Goal: Task Accomplishment & Management: Use online tool/utility

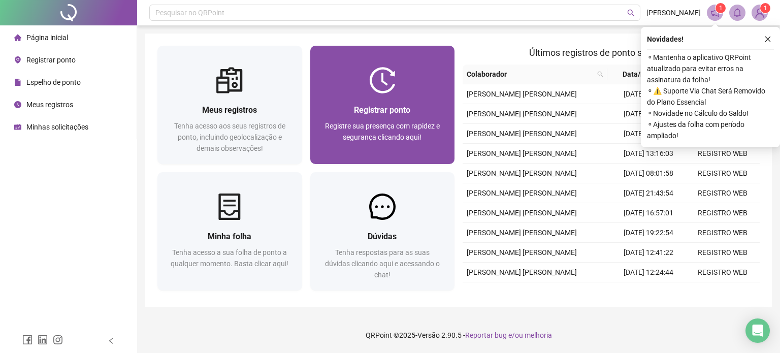
click at [404, 85] on div at bounding box center [382, 80] width 145 height 26
click at [381, 87] on img at bounding box center [382, 80] width 26 height 26
click at [376, 81] on img at bounding box center [382, 80] width 26 height 26
click at [386, 111] on span "Registrar ponto" at bounding box center [382, 110] width 56 height 10
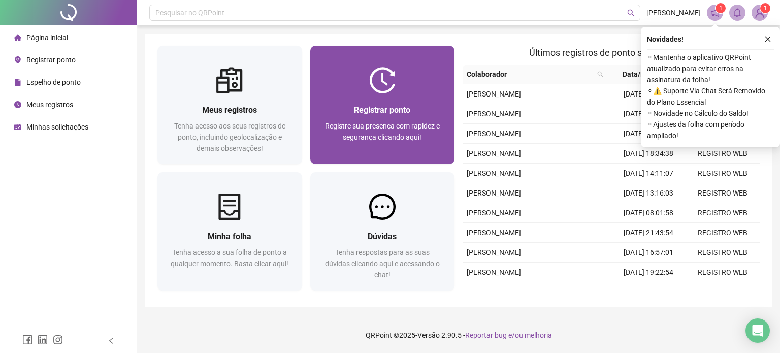
drag, startPoint x: 413, startPoint y: 103, endPoint x: 399, endPoint y: 100, distance: 14.0
click at [399, 100] on div "Registrar ponto Registre sua presença com rapidez e segurança clicando aqui!" at bounding box center [382, 128] width 145 height 71
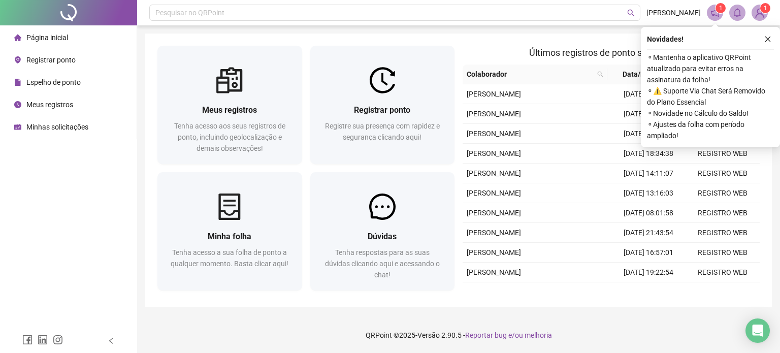
click at [47, 58] on span "Registrar ponto" at bounding box center [50, 60] width 49 height 8
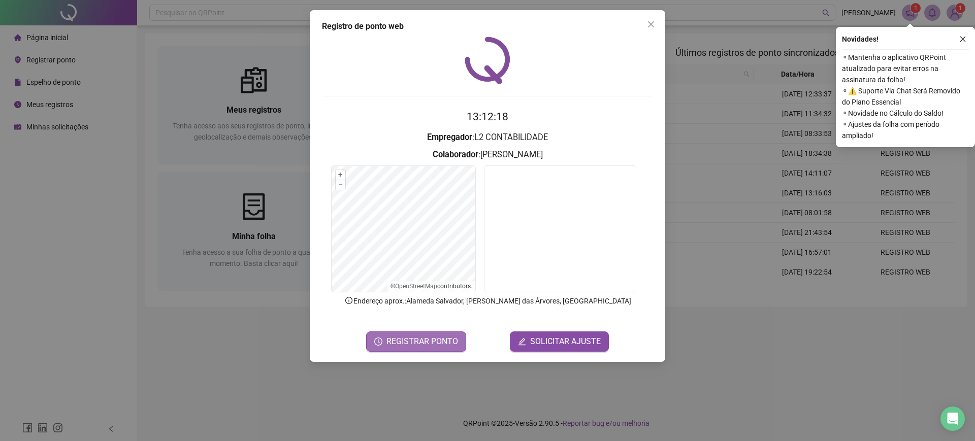
click at [421, 347] on button "REGISTRAR PONTO" at bounding box center [416, 342] width 100 height 20
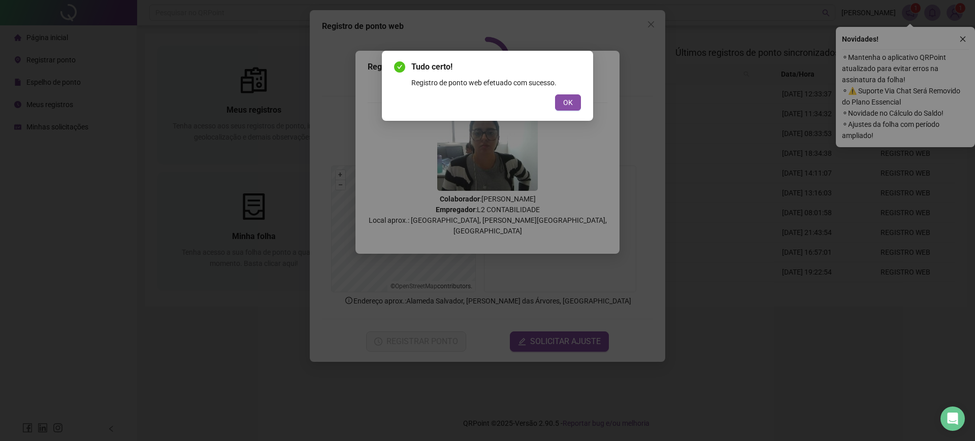
click at [565, 92] on div "Tudo certo! Registro de ponto web efetuado com sucesso. OK" at bounding box center [487, 86] width 187 height 50
click at [556, 100] on button "OK" at bounding box center [568, 102] width 26 height 16
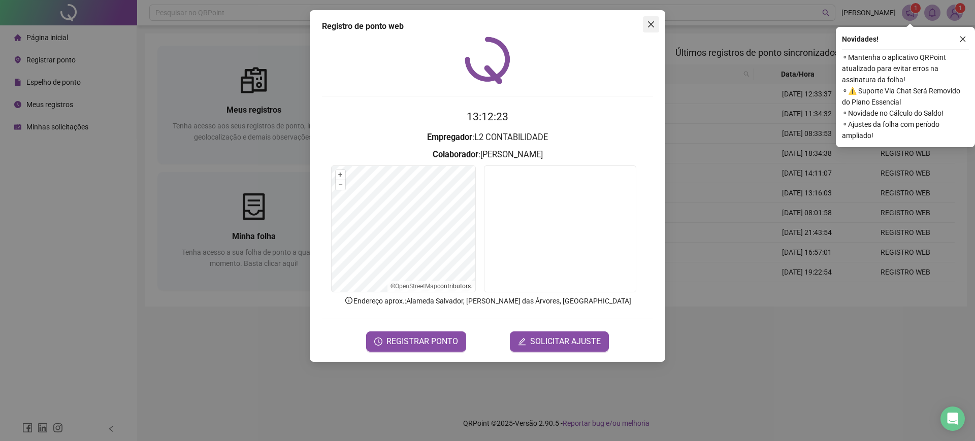
click at [654, 24] on icon "close" at bounding box center [651, 24] width 8 height 8
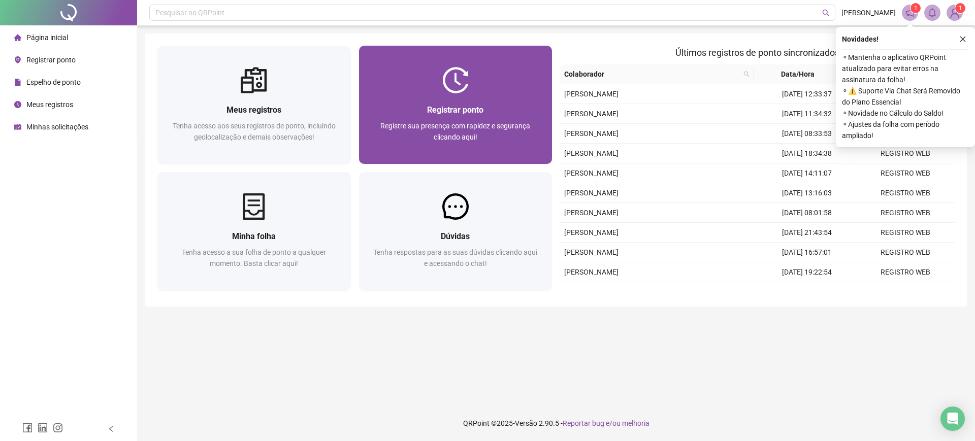
click at [459, 97] on div "Registrar ponto Registre sua presença com rapidez e segurança clicando aqui!" at bounding box center [456, 128] width 194 height 71
click at [488, 113] on div "Registrar ponto" at bounding box center [455, 110] width 169 height 13
click at [486, 126] on span "Registre sua presença com rapidez e segurança clicando aqui!" at bounding box center [455, 131] width 150 height 19
click at [459, 103] on div "Registrar ponto Registre sua presença com rapidez e segurança clicando aqui!" at bounding box center [456, 128] width 194 height 71
click at [473, 97] on div "Registrar ponto Registre sua presença com rapidez e segurança clicando aqui!" at bounding box center [456, 128] width 194 height 71
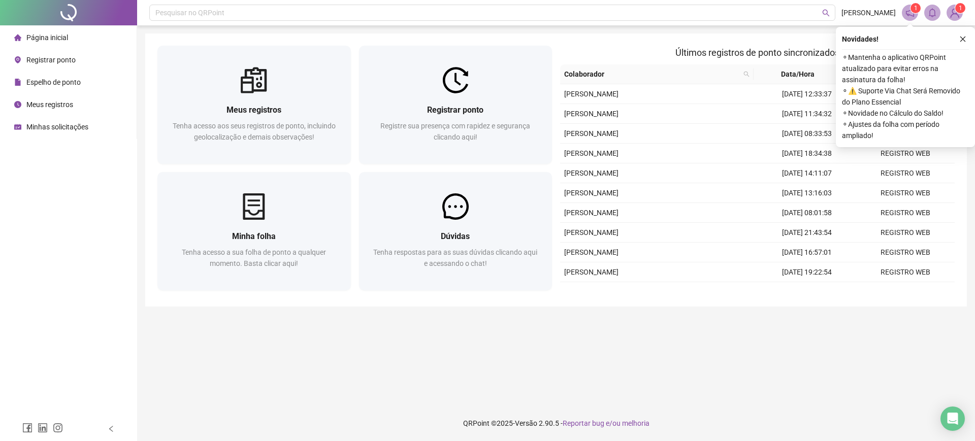
click at [66, 60] on span "Registrar ponto" at bounding box center [50, 60] width 49 height 8
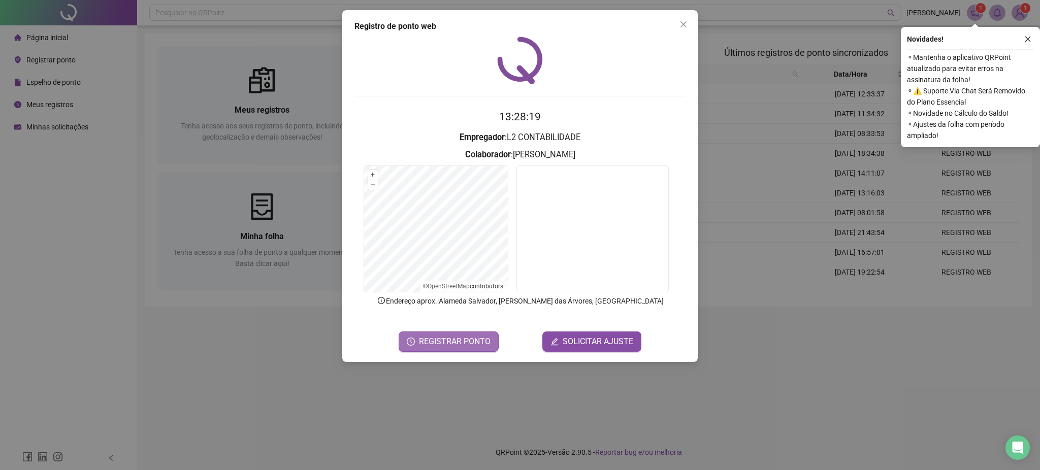
click at [426, 337] on span "REGISTRAR PONTO" at bounding box center [455, 342] width 72 height 12
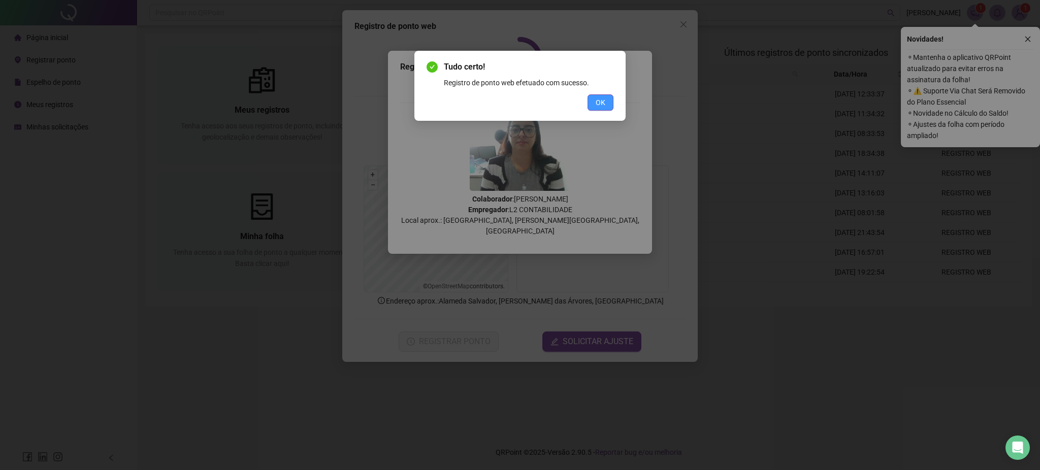
click at [608, 101] on button "OK" at bounding box center [601, 102] width 26 height 16
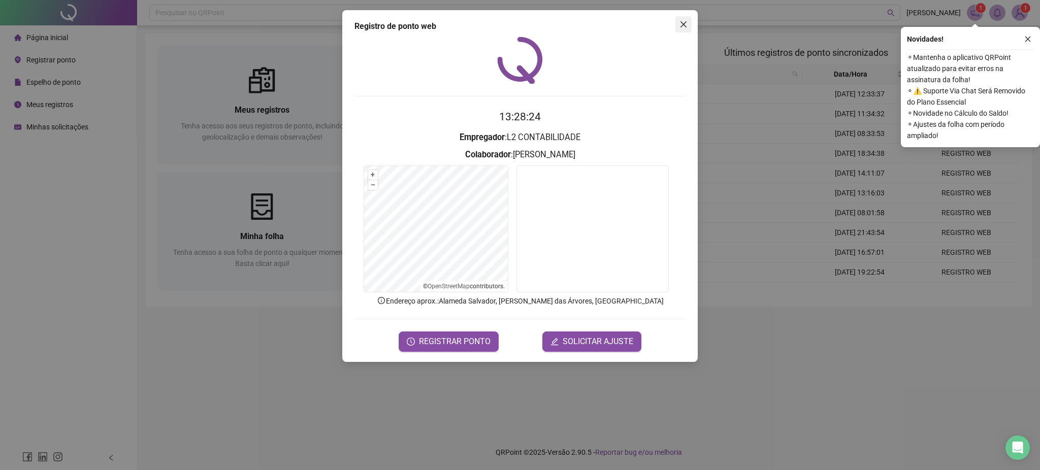
click at [684, 21] on icon "close" at bounding box center [684, 24] width 8 height 8
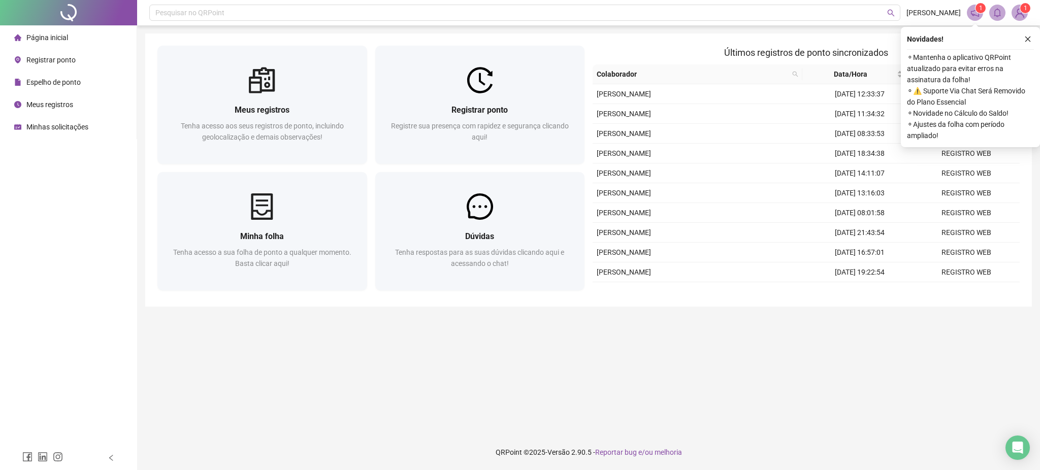
click at [45, 84] on span "Espelho de ponto" at bounding box center [53, 82] width 54 height 8
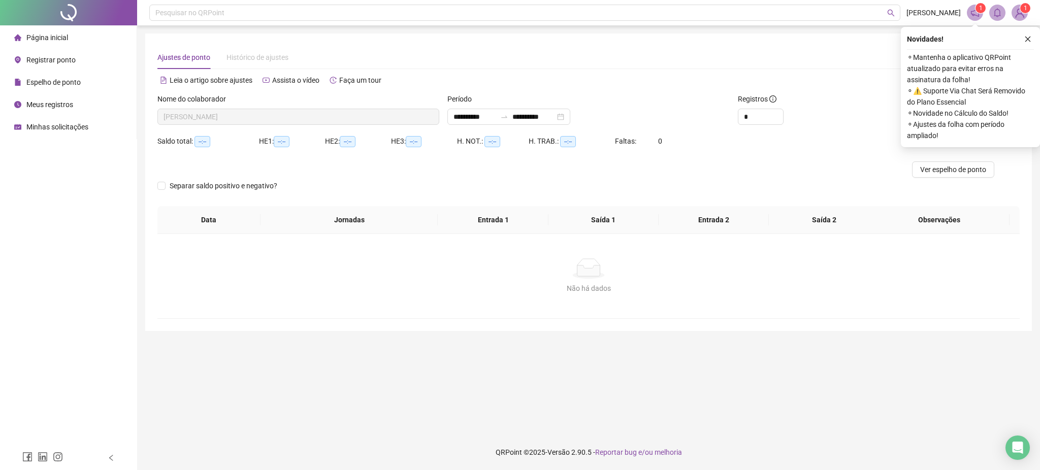
type input "**********"
click at [780, 36] on icon "close" at bounding box center [1027, 39] width 7 height 7
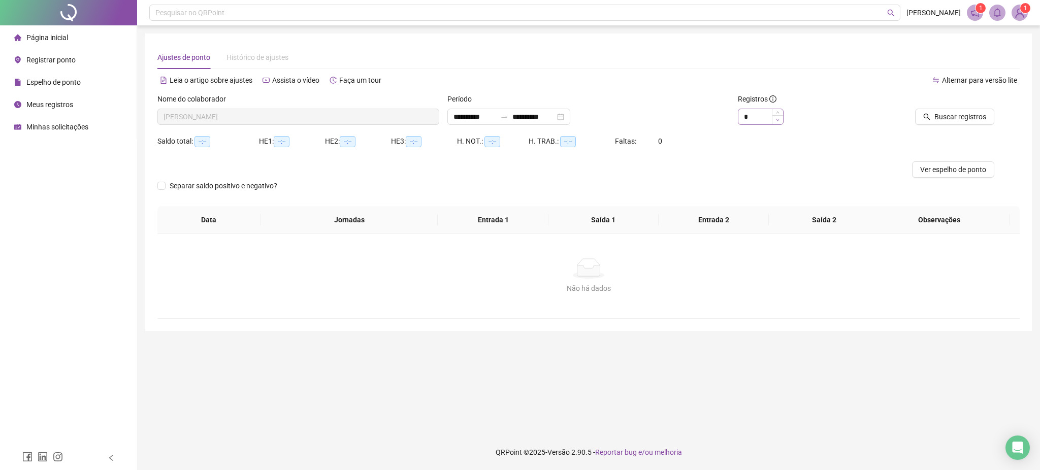
click at [777, 118] on icon "down" at bounding box center [778, 120] width 4 height 4
click at [553, 119] on input "**********" at bounding box center [533, 116] width 43 height 11
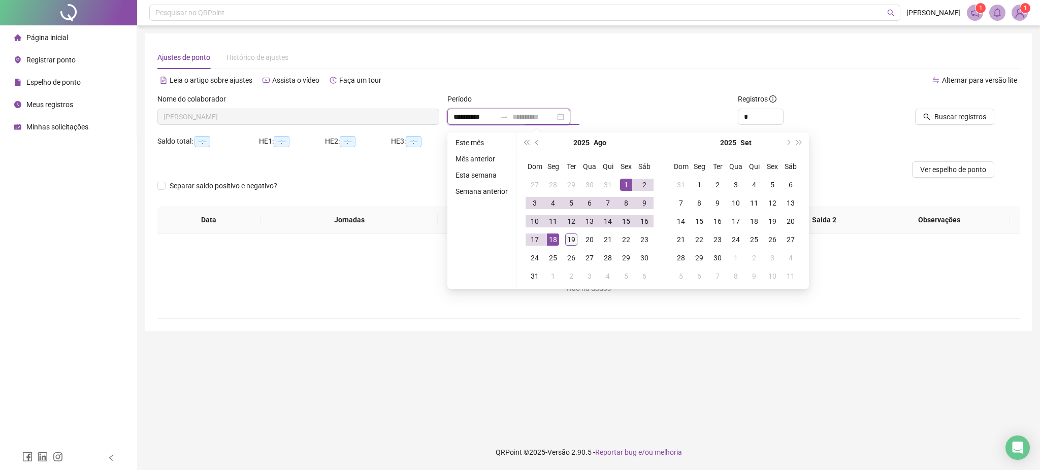
type input "**********"
click at [567, 240] on div "19" at bounding box center [571, 240] width 12 height 12
type input "**********"
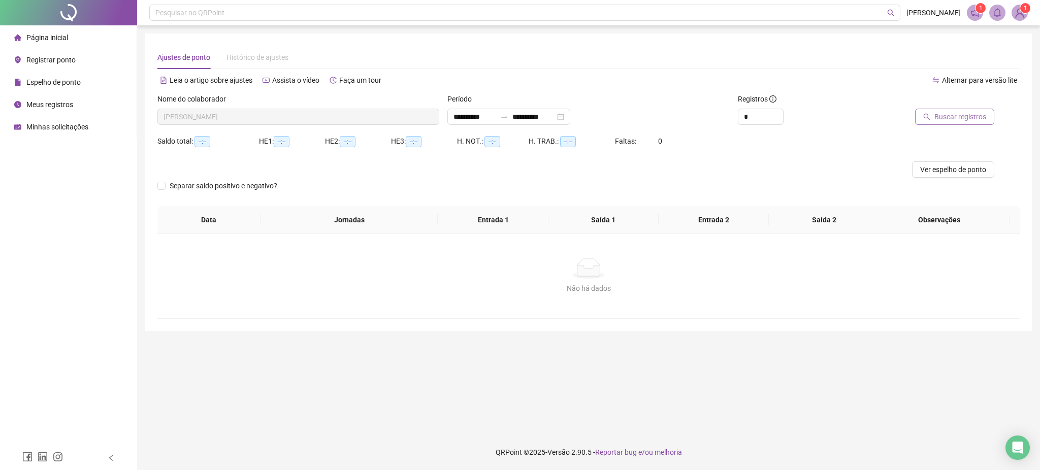
click at [780, 116] on span "Buscar registros" at bounding box center [961, 116] width 52 height 11
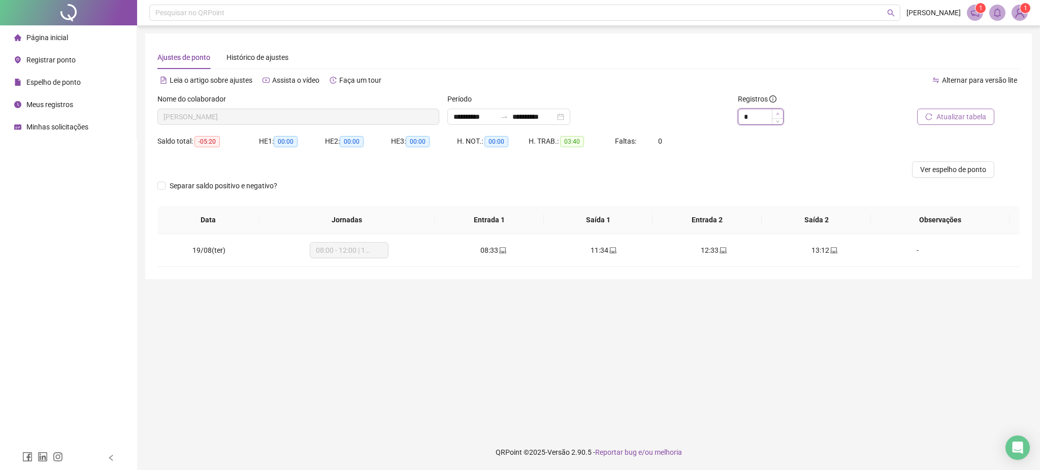
type input "*"
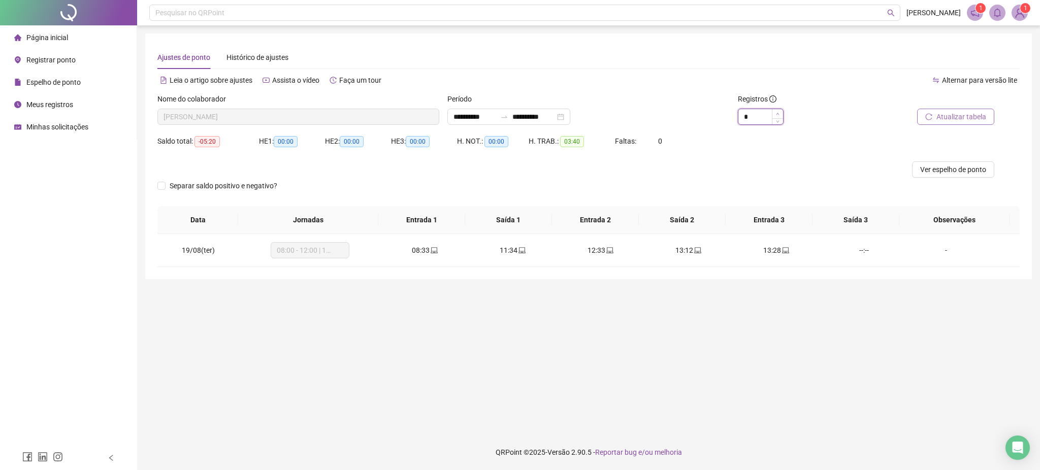
click at [779, 114] on span "Increase Value" at bounding box center [777, 113] width 11 height 9
click at [780, 116] on span "Atualizar tabela" at bounding box center [962, 116] width 50 height 11
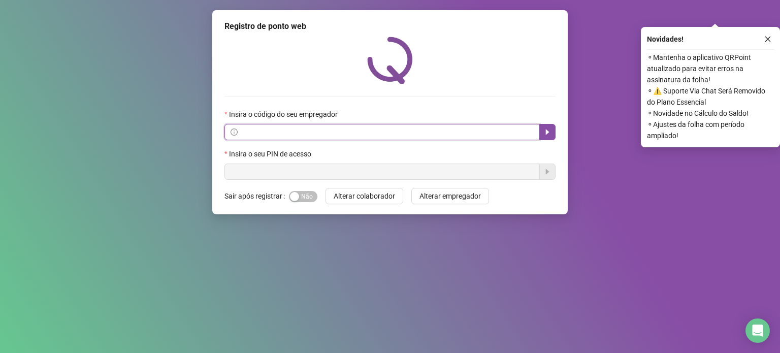
click at [315, 133] on input "text" at bounding box center [387, 131] width 294 height 11
click at [404, 97] on div "Insira o código do seu empregador Insira o seu PIN de acesso" at bounding box center [389, 108] width 331 height 143
click at [547, 132] on icon "caret-right" at bounding box center [548, 133] width 4 height 6
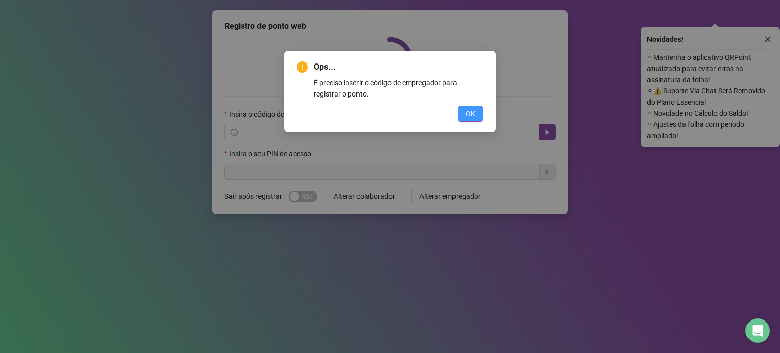
click at [462, 112] on button "OK" at bounding box center [471, 114] width 26 height 16
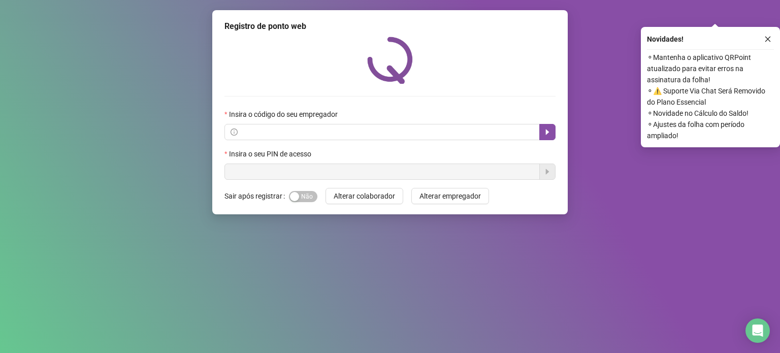
click at [464, 53] on div at bounding box center [389, 60] width 331 height 47
